Goal: Information Seeking & Learning: Understand process/instructions

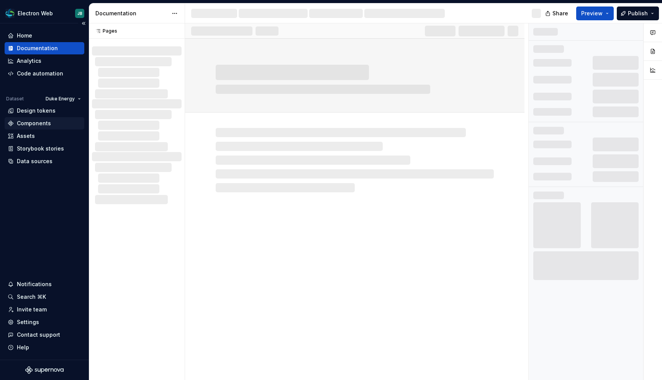
click at [42, 123] on div "Components" at bounding box center [34, 124] width 34 height 8
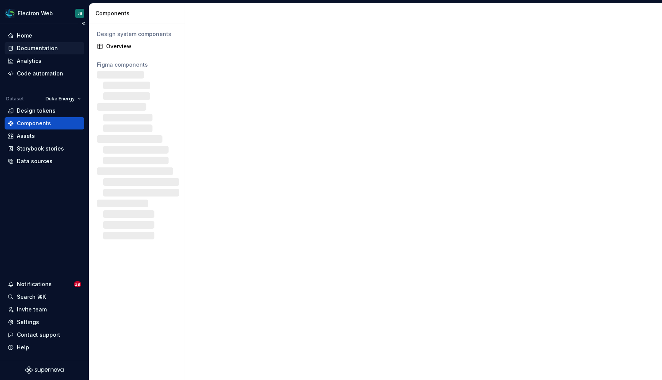
click at [48, 48] on div "Documentation" at bounding box center [37, 48] width 41 height 8
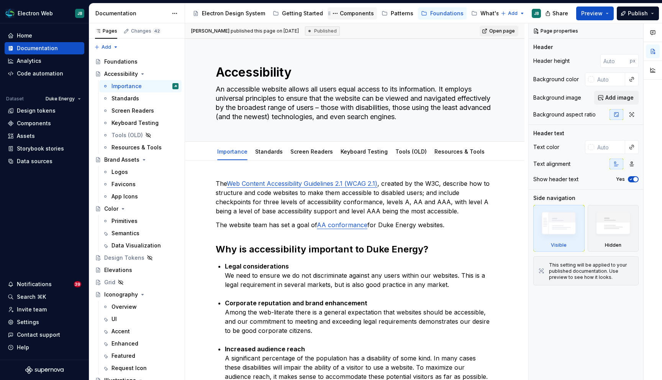
click at [353, 10] on div "Components" at bounding box center [357, 14] width 34 height 8
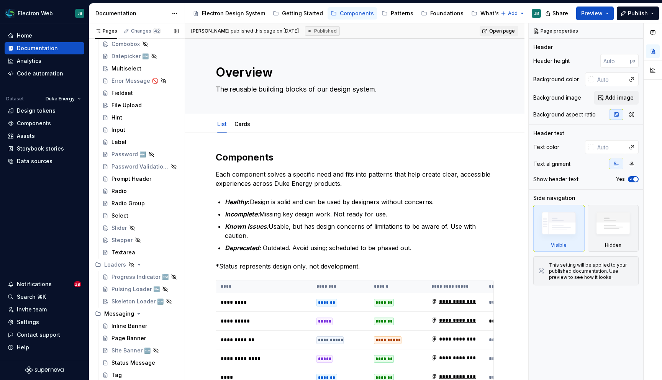
scroll to position [632, 0]
click at [117, 241] on div "Stepper" at bounding box center [122, 240] width 21 height 8
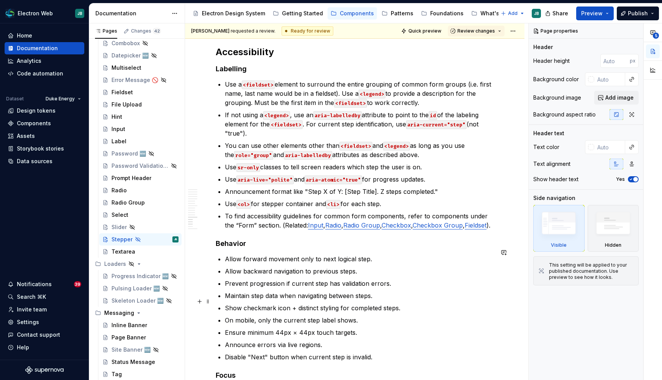
scroll to position [1790, 0]
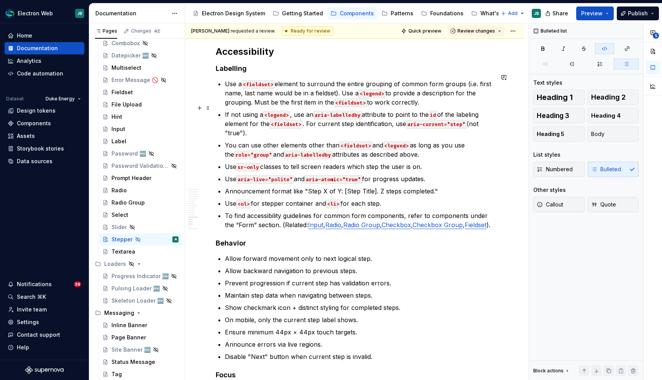
click at [446, 120] on code "aria-current="step"" at bounding box center [436, 124] width 61 height 9
click at [455, 187] on p "Announcement format like "Step X of Y: [Step Title]. Z steps completed."" at bounding box center [359, 191] width 269 height 9
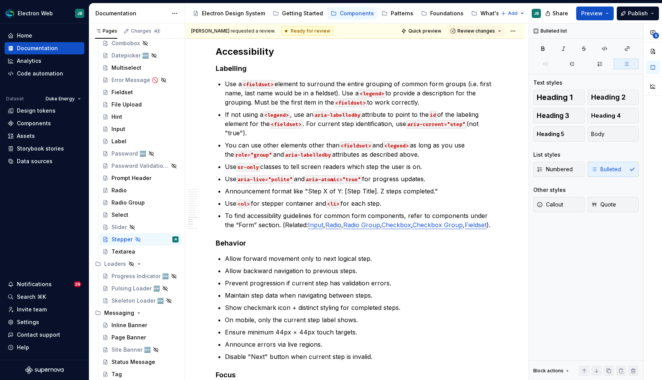
type textarea "*"
